Goal: Task Accomplishment & Management: Use online tool/utility

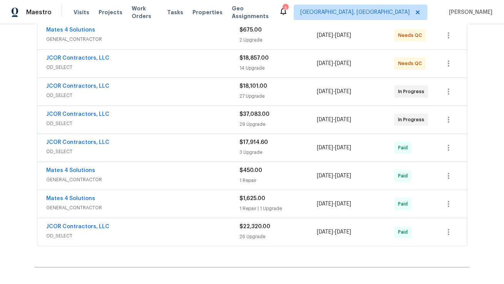
scroll to position [166, 0]
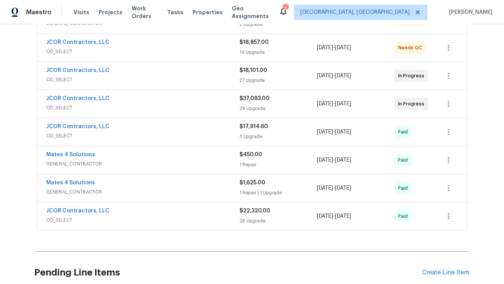
click at [166, 218] on span "OD_SELECT" at bounding box center [143, 220] width 193 height 8
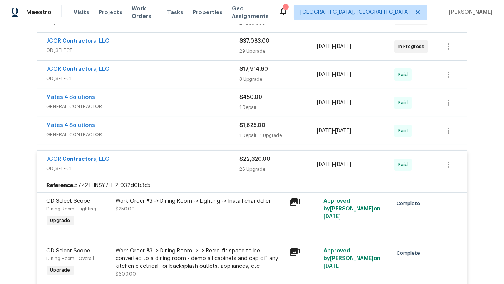
scroll to position [220, 0]
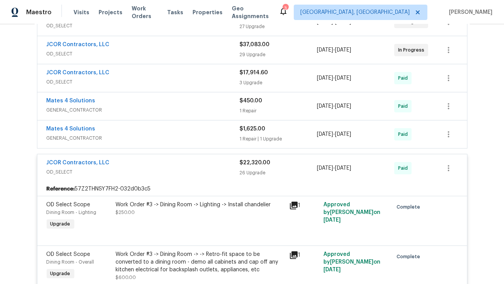
click at [199, 134] on span "GENERAL_CONTRACTOR" at bounding box center [143, 138] width 193 height 8
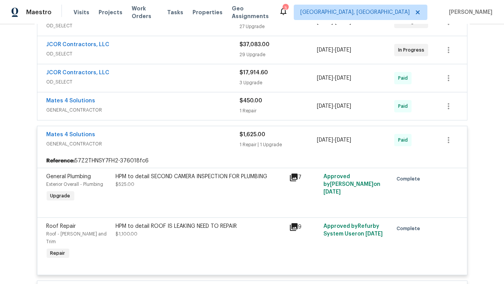
click at [290, 174] on icon at bounding box center [294, 178] width 8 height 8
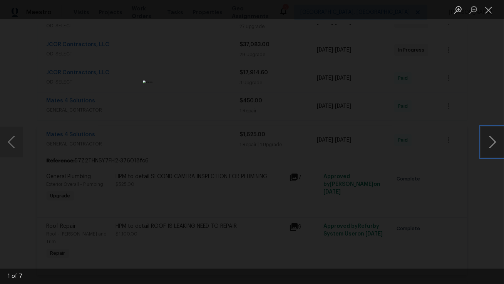
click at [493, 141] on button "Next image" at bounding box center [492, 142] width 23 height 31
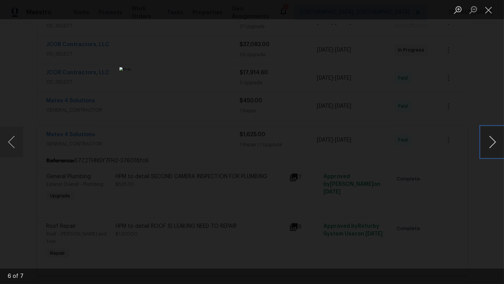
click at [493, 141] on button "Next image" at bounding box center [492, 142] width 23 height 31
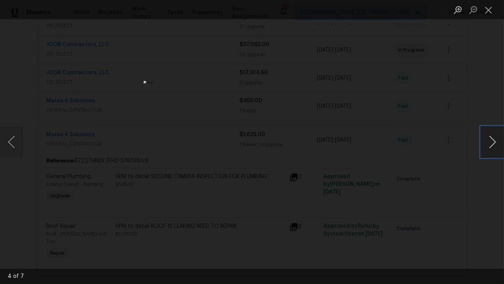
click at [493, 141] on button "Next image" at bounding box center [492, 142] width 23 height 31
click at [489, 8] on button "Close lightbox" at bounding box center [488, 9] width 15 height 13
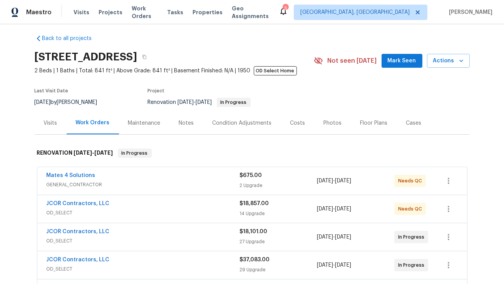
scroll to position [0, 0]
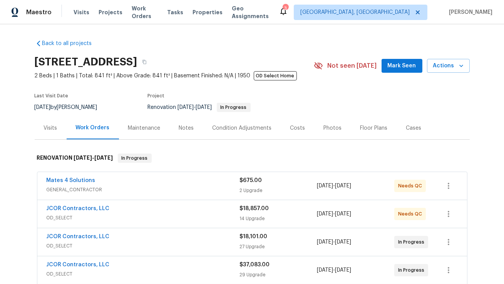
click at [413, 91] on section "[STREET_ADDRESS] 2 Beds | 1 Baths | Total: 841 ft² | Above Grade: 841 ft² | Bas…" at bounding box center [252, 84] width 435 height 65
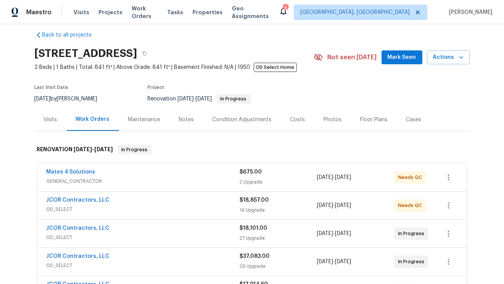
scroll to position [23, 0]
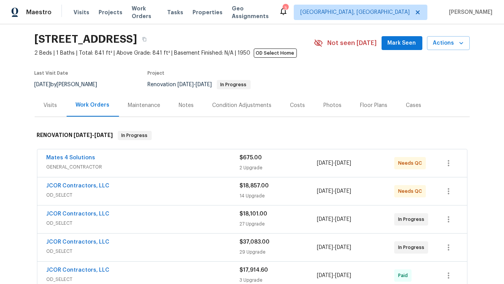
click at [158, 188] on div "JCOR Contractors, LLC" at bounding box center [143, 186] width 193 height 9
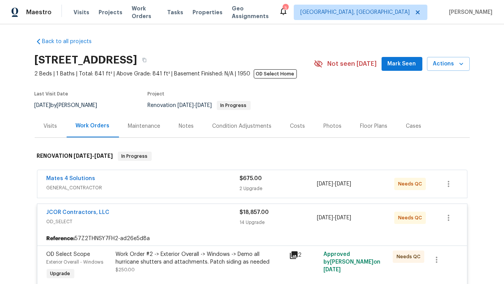
scroll to position [0, 0]
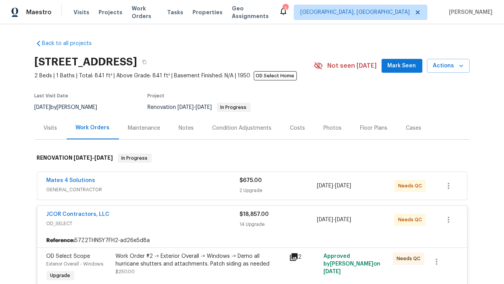
click at [137, 184] on div "Mates 4 Solutions" at bounding box center [143, 181] width 193 height 9
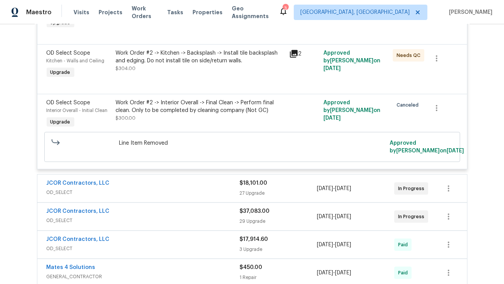
scroll to position [1127, 0]
click at [195, 189] on span "OD_SELECT" at bounding box center [143, 193] width 193 height 8
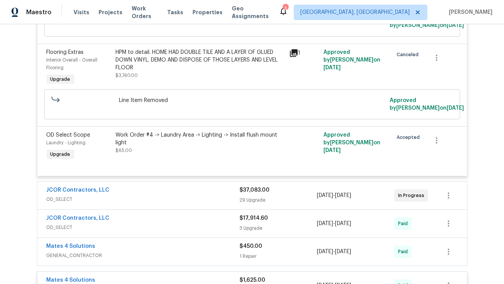
scroll to position [2886, 0]
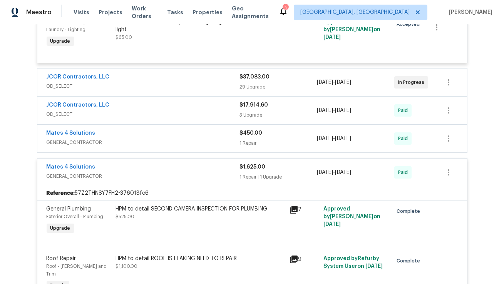
click at [196, 77] on div "JCOR Contractors, LLC" at bounding box center [143, 77] width 193 height 9
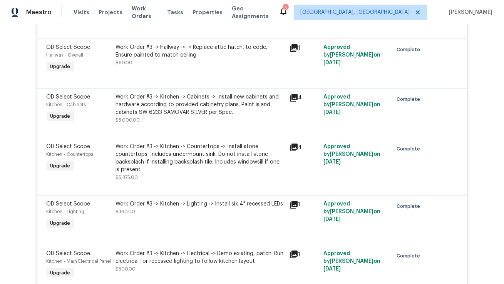
scroll to position [4530, 0]
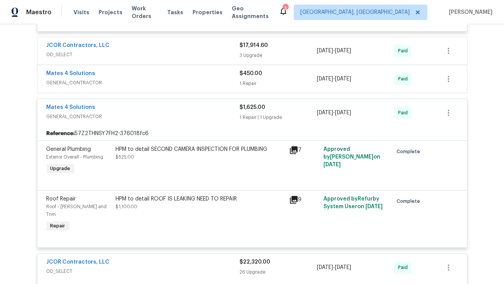
click at [202, 59] on span "OD_SELECT" at bounding box center [143, 55] width 193 height 8
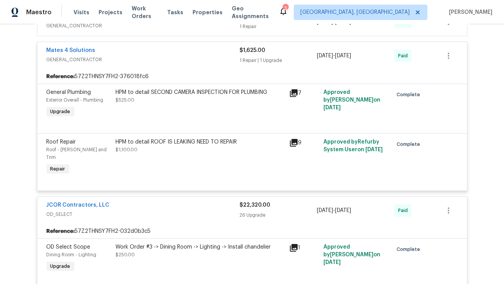
scroll to position [4809, 0]
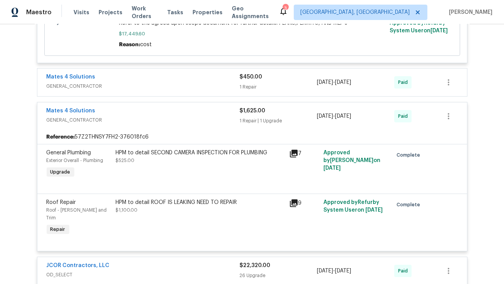
click at [197, 90] on span "GENERAL_CONTRACTOR" at bounding box center [143, 86] width 193 height 8
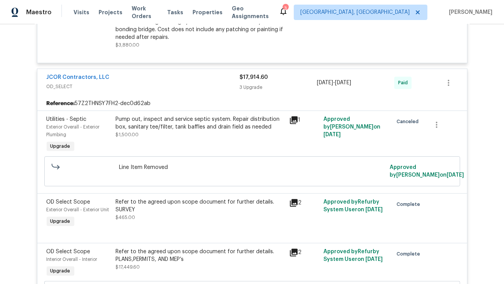
scroll to position [4499, 0]
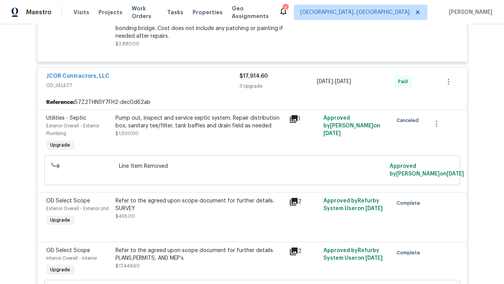
click at [290, 123] on icon at bounding box center [294, 119] width 8 height 8
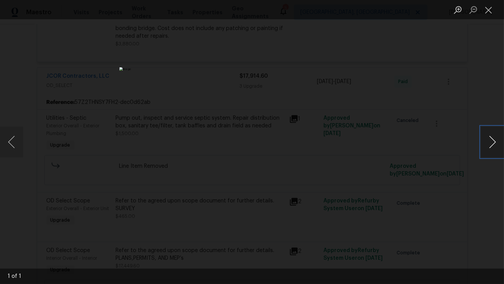
click at [493, 144] on button "Next image" at bounding box center [492, 142] width 23 height 31
click at [491, 10] on button "Close lightbox" at bounding box center [488, 9] width 15 height 13
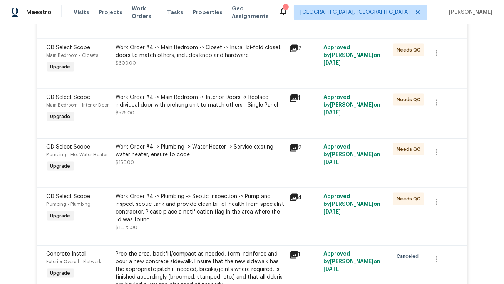
scroll to position [2069, 0]
